Goal: Find specific page/section: Find specific page/section

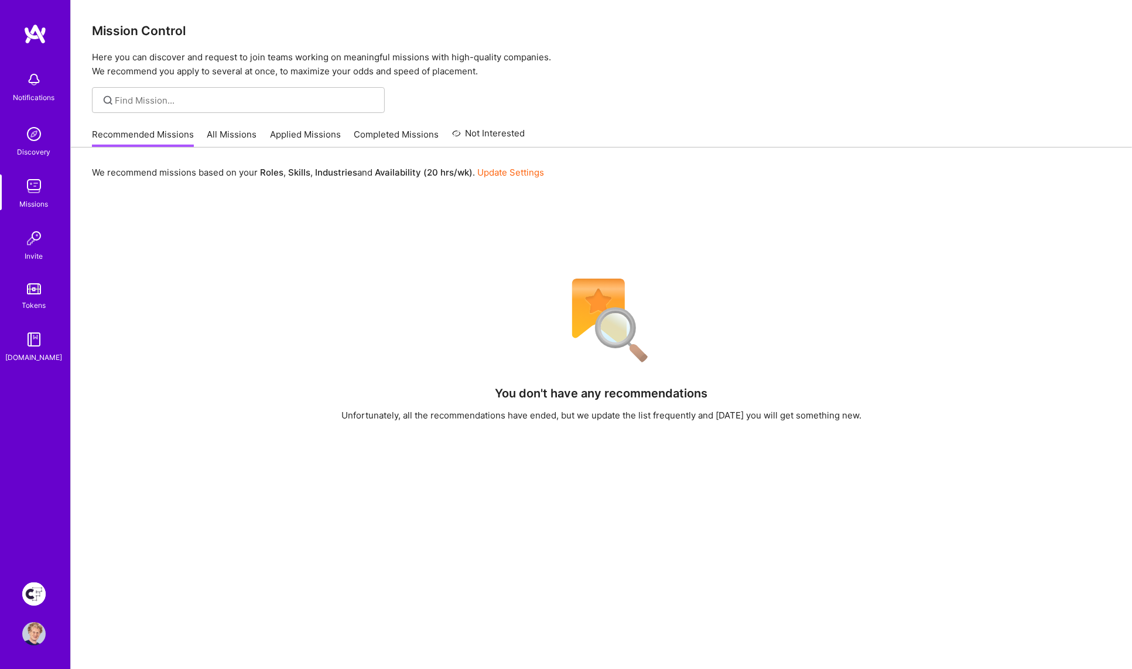
click at [37, 588] on img at bounding box center [33, 594] width 23 height 23
